Goal: Complete application form

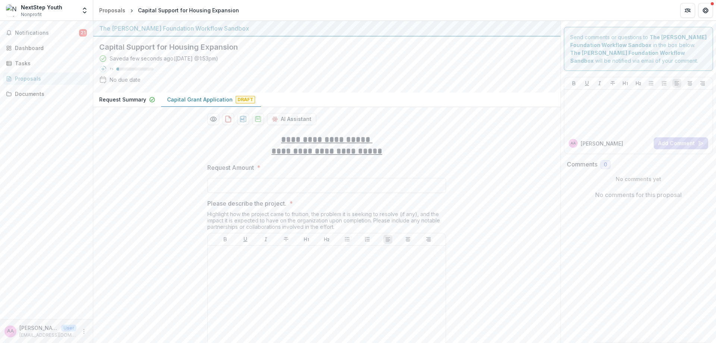
drag, startPoint x: 209, startPoint y: 181, endPoint x: 221, endPoint y: 193, distance: 16.9
click at [209, 181] on input "Request Amount *" at bounding box center [326, 185] width 239 height 15
type input "********"
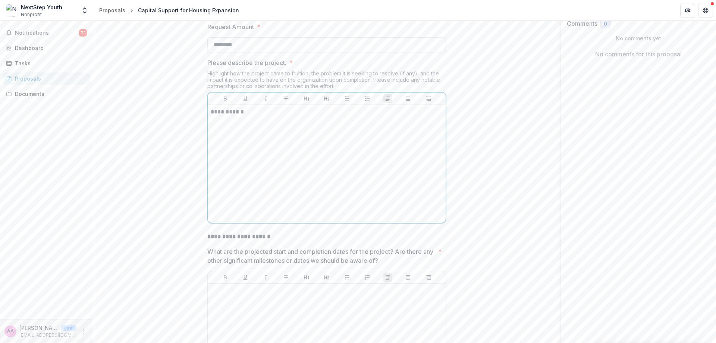
scroll to position [167, 0]
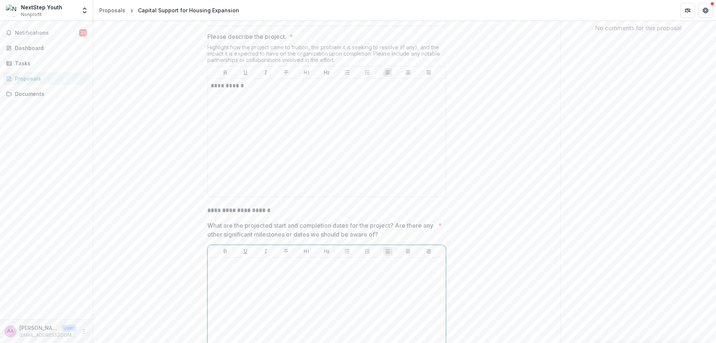
click at [276, 280] on div at bounding box center [327, 316] width 232 height 112
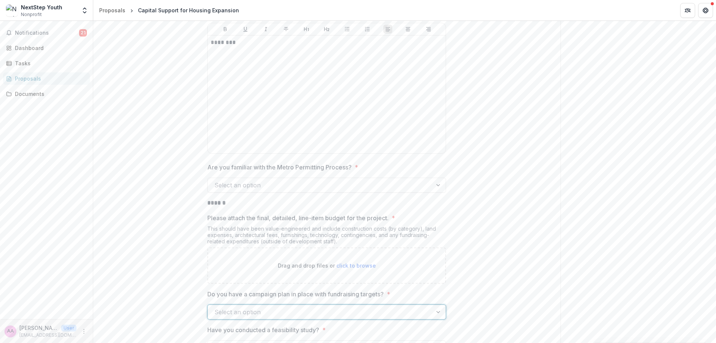
scroll to position [436, 0]
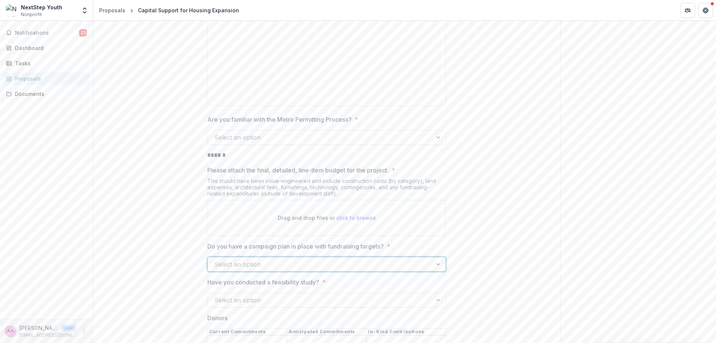
click at [262, 142] on div at bounding box center [319, 137] width 211 height 10
click at [250, 166] on div "No" at bounding box center [326, 168] width 236 height 14
drag, startPoint x: 254, startPoint y: 139, endPoint x: 256, endPoint y: 147, distance: 7.7
click at [254, 139] on div at bounding box center [312, 137] width 196 height 10
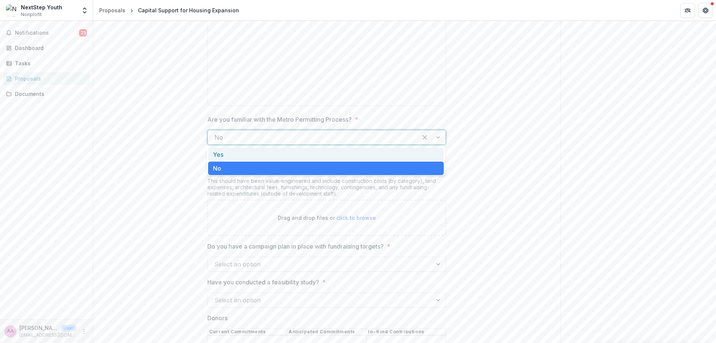
click at [256, 157] on div "Yes" at bounding box center [326, 155] width 236 height 14
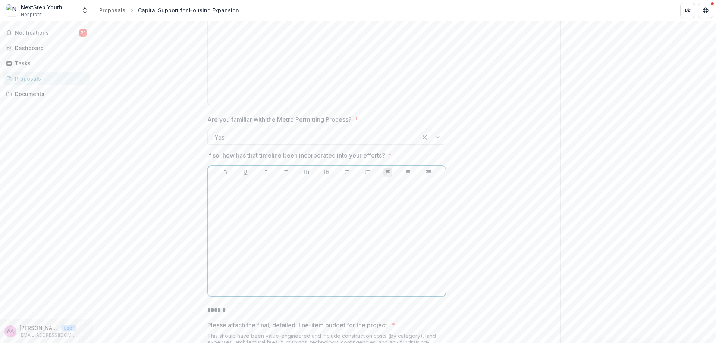
click at [264, 227] on div at bounding box center [327, 237] width 232 height 112
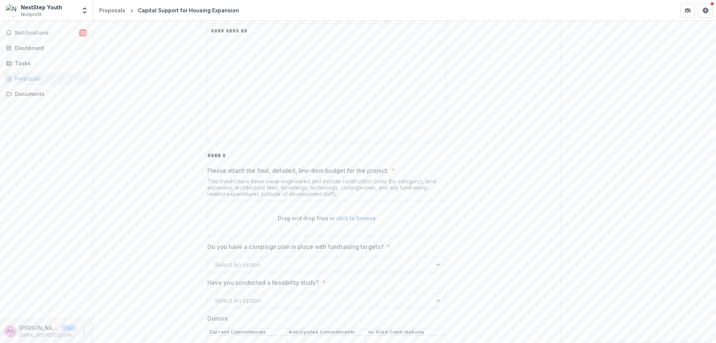
click at [353, 213] on div "Drag and drop files or click to browse" at bounding box center [326, 218] width 239 height 36
type input "**********"
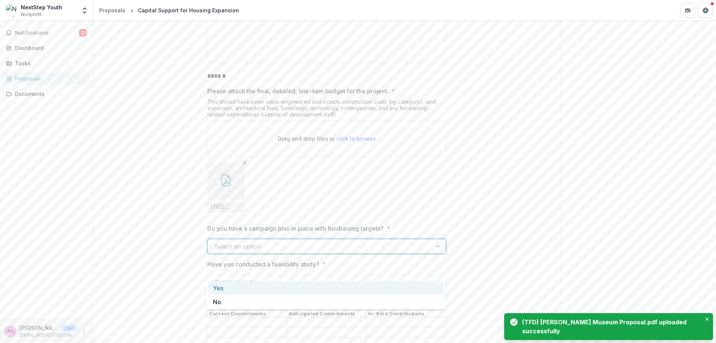
scroll to position [679, 0]
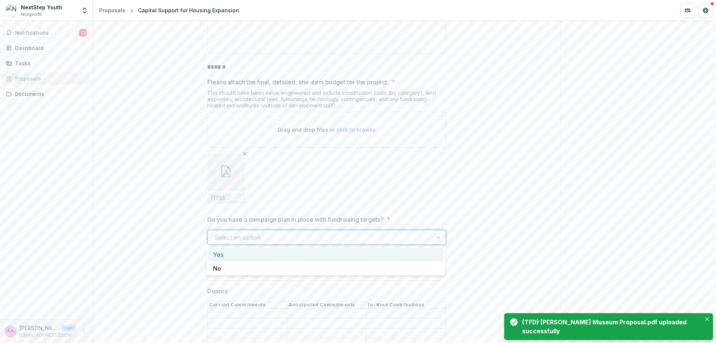
click at [294, 260] on div "Yes" at bounding box center [326, 255] width 236 height 14
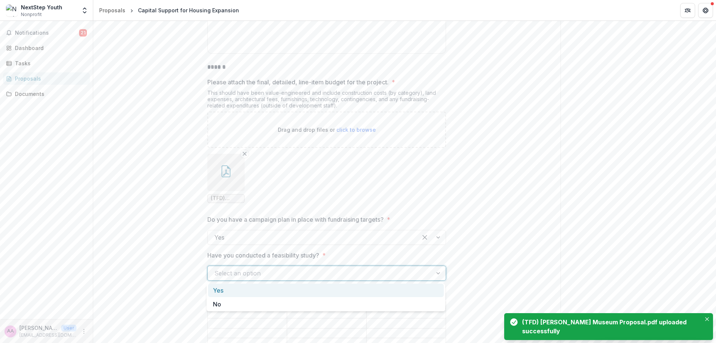
click at [284, 276] on div at bounding box center [319, 273] width 211 height 10
click at [283, 289] on div "Yes" at bounding box center [326, 290] width 236 height 14
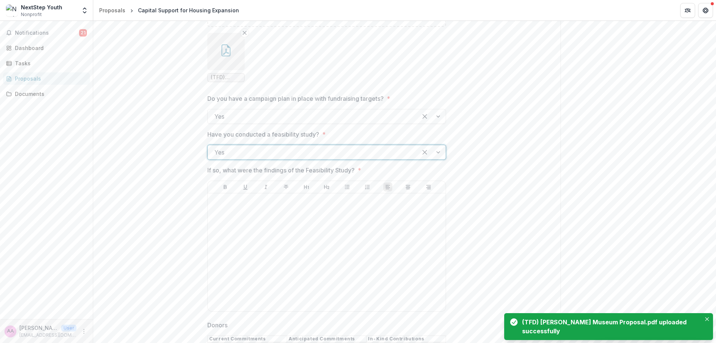
scroll to position [802, 0]
click at [292, 234] on div at bounding box center [327, 250] width 232 height 112
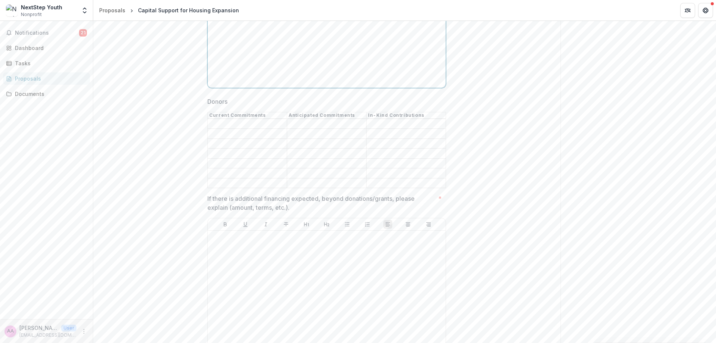
scroll to position [1044, 0]
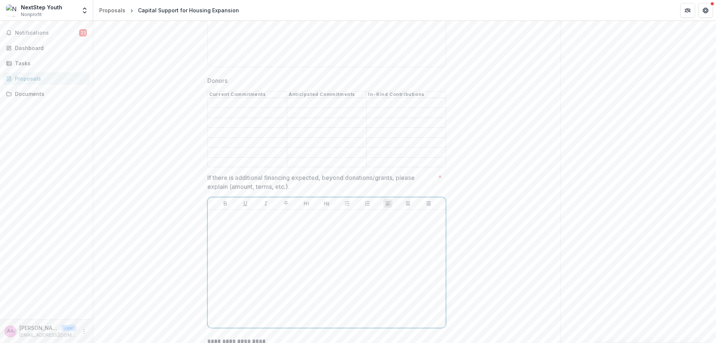
click at [264, 243] on div at bounding box center [327, 269] width 232 height 112
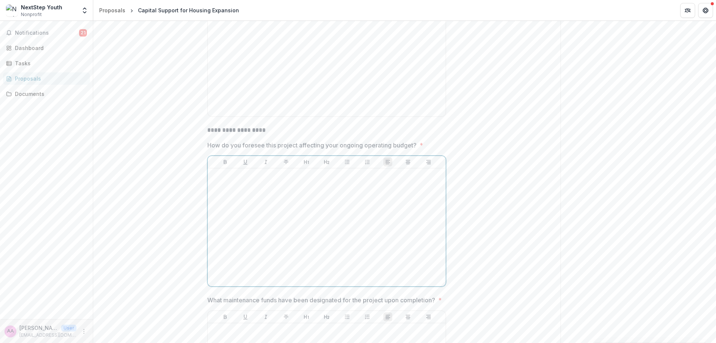
click at [331, 237] on div at bounding box center [327, 227] width 232 height 112
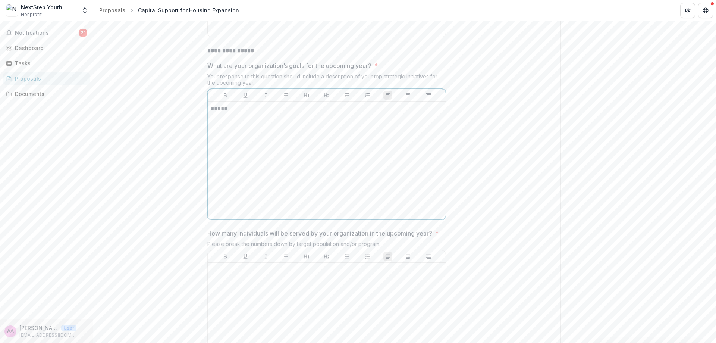
scroll to position [1665, 0]
click at [337, 280] on div at bounding box center [327, 315] width 232 height 112
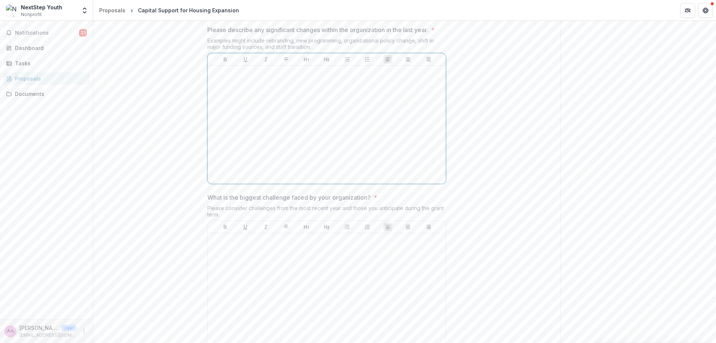
click at [316, 139] on div at bounding box center [327, 125] width 232 height 112
click at [354, 293] on div at bounding box center [327, 292] width 232 height 112
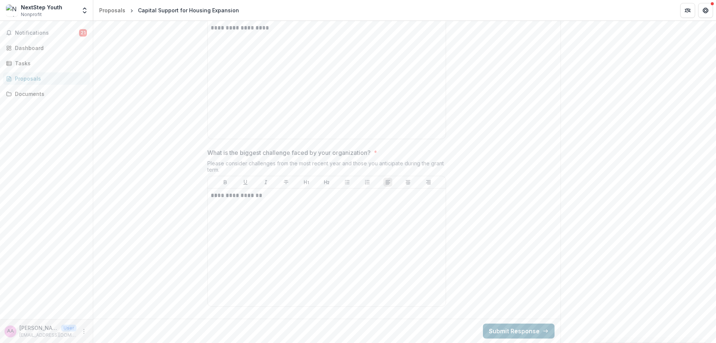
click at [537, 326] on button "Submit Response" at bounding box center [519, 330] width 72 height 15
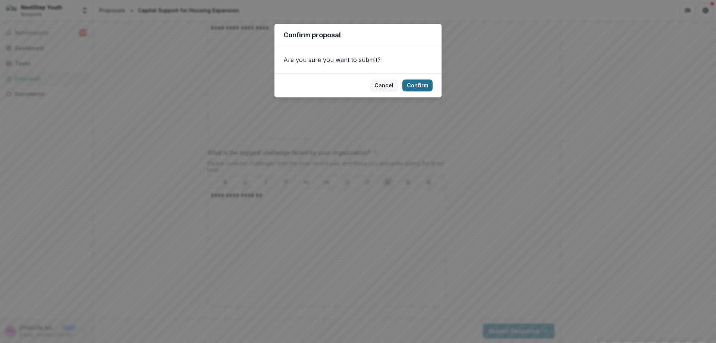
click at [425, 84] on button "Confirm" at bounding box center [417, 85] width 30 height 12
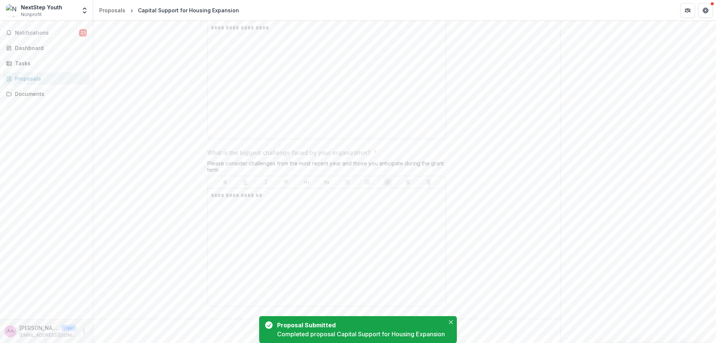
scroll to position [0, 0]
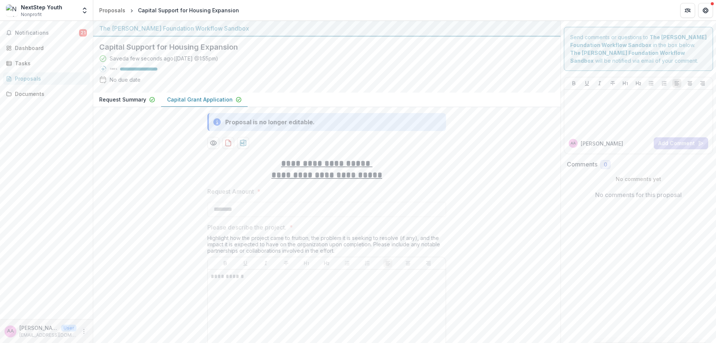
click at [84, 333] on icon "More" at bounding box center [84, 331] width 6 height 6
click at [117, 326] on button "Logout" at bounding box center [133, 327] width 80 height 12
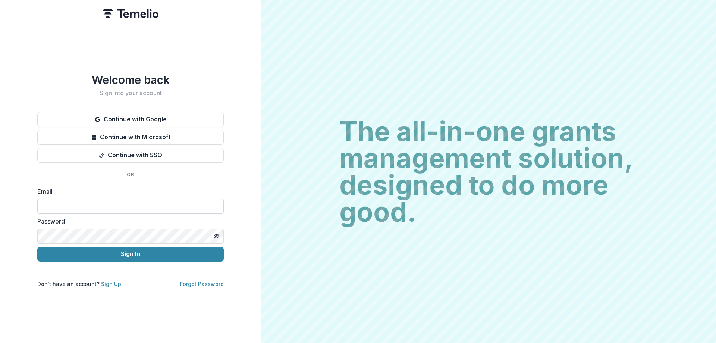
click at [103, 207] on input at bounding box center [130, 206] width 186 height 15
type input "**********"
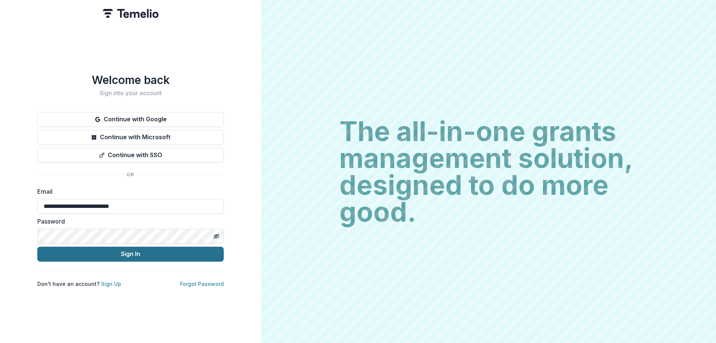
click at [116, 260] on button "Sign In" at bounding box center [130, 253] width 186 height 15
